Goal: Task Accomplishment & Management: Manage account settings

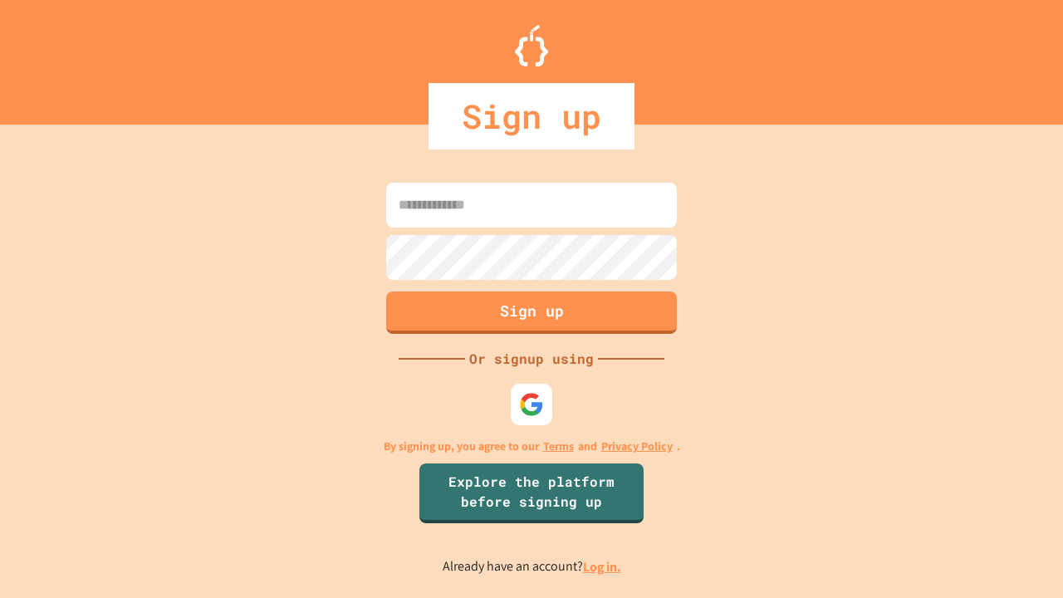
click at [603, 567] on link "Log in." at bounding box center [602, 566] width 38 height 17
